Goal: Check status: Check status

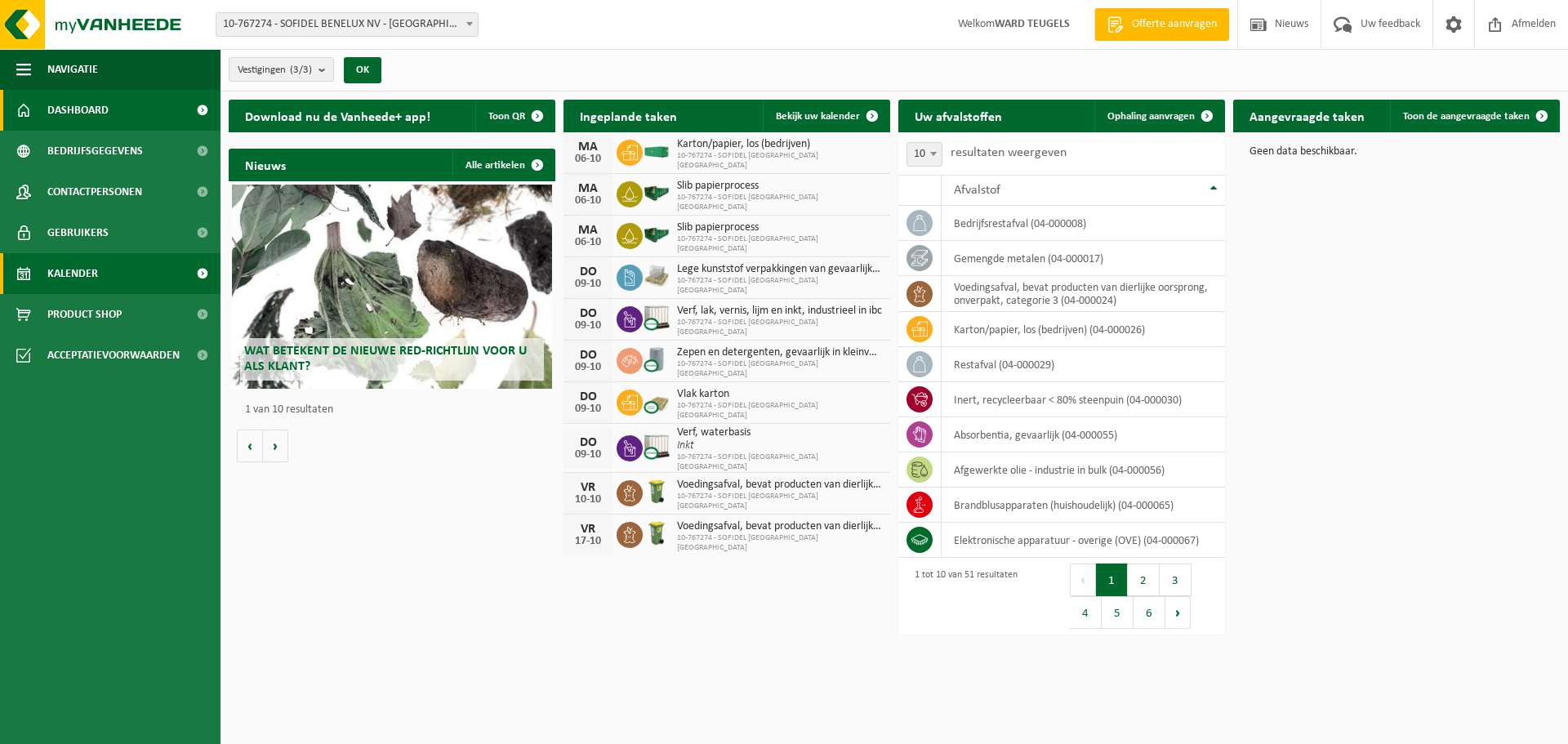
click at [86, 273] on span "Kalender" at bounding box center [73, 273] width 51 height 41
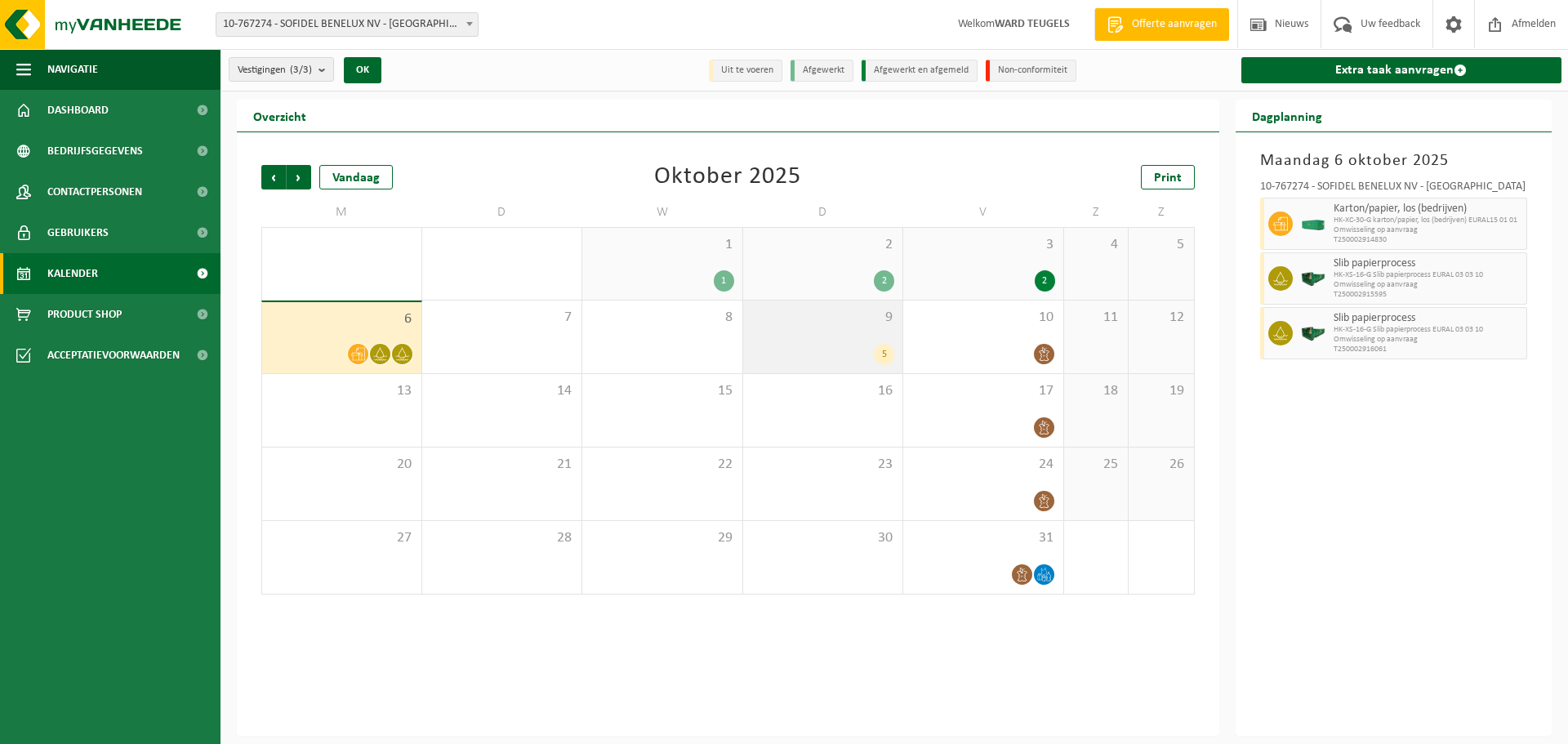
click at [858, 344] on div "5" at bounding box center [823, 354] width 144 height 21
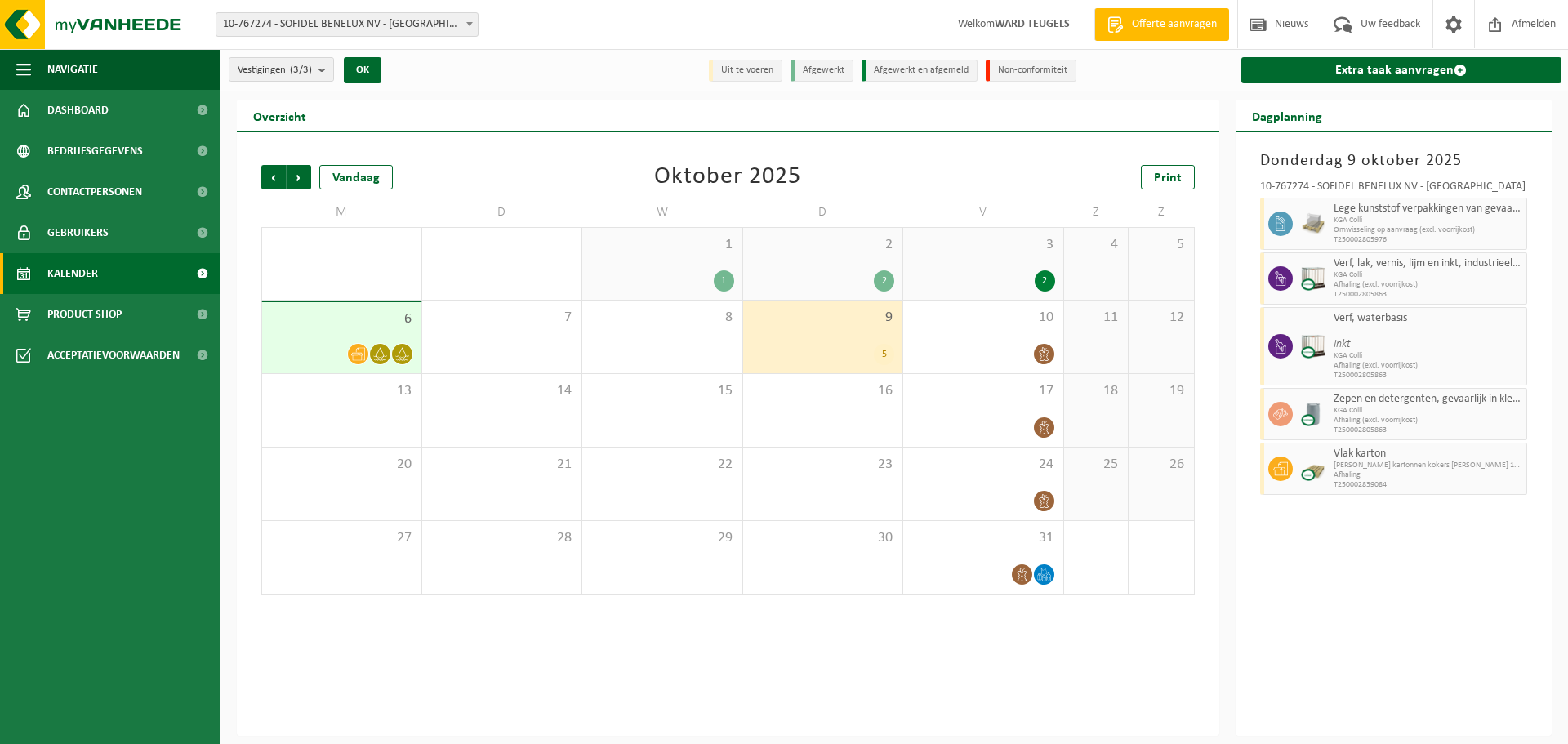
click at [970, 260] on div "3 2" at bounding box center [984, 264] width 160 height 72
